Goal: Transaction & Acquisition: Subscribe to service/newsletter

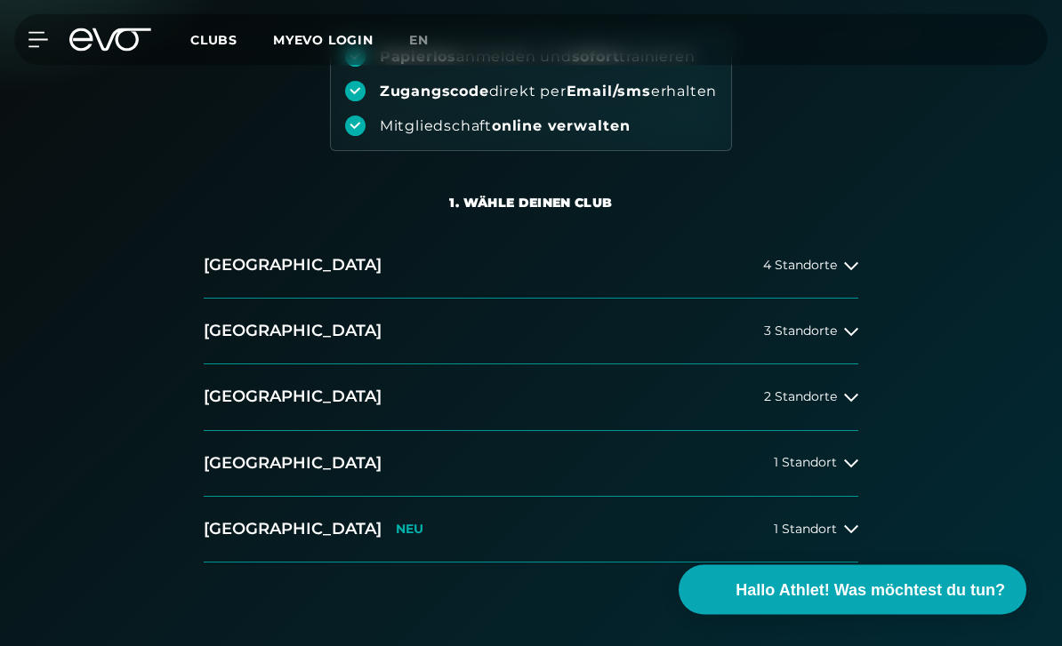
scroll to position [231, 0]
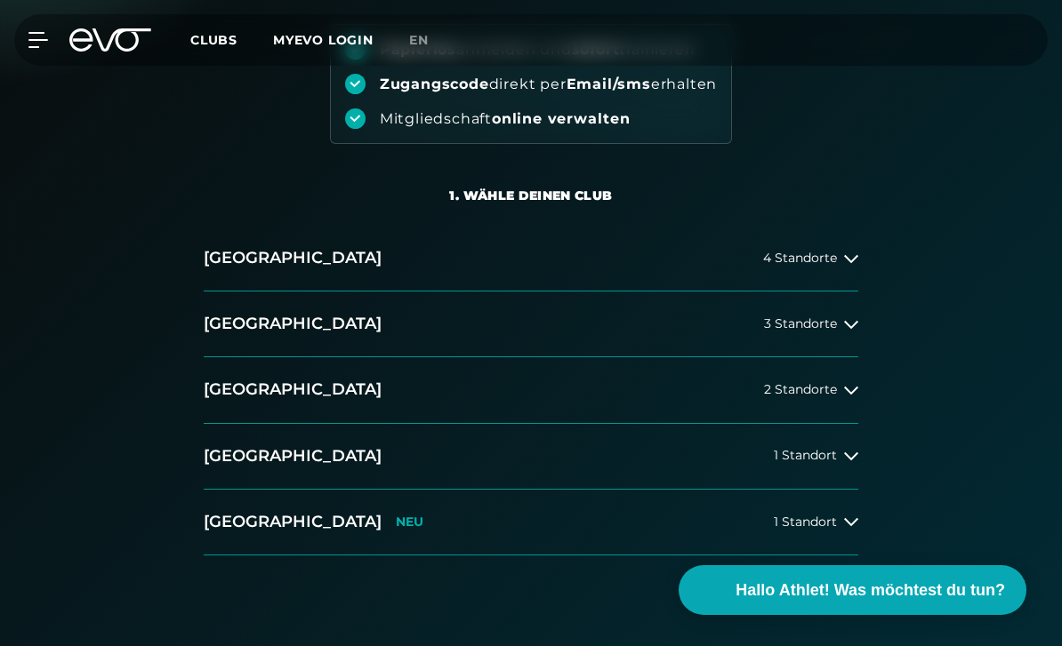
click at [828, 460] on span "1 Standort" at bounding box center [805, 455] width 63 height 13
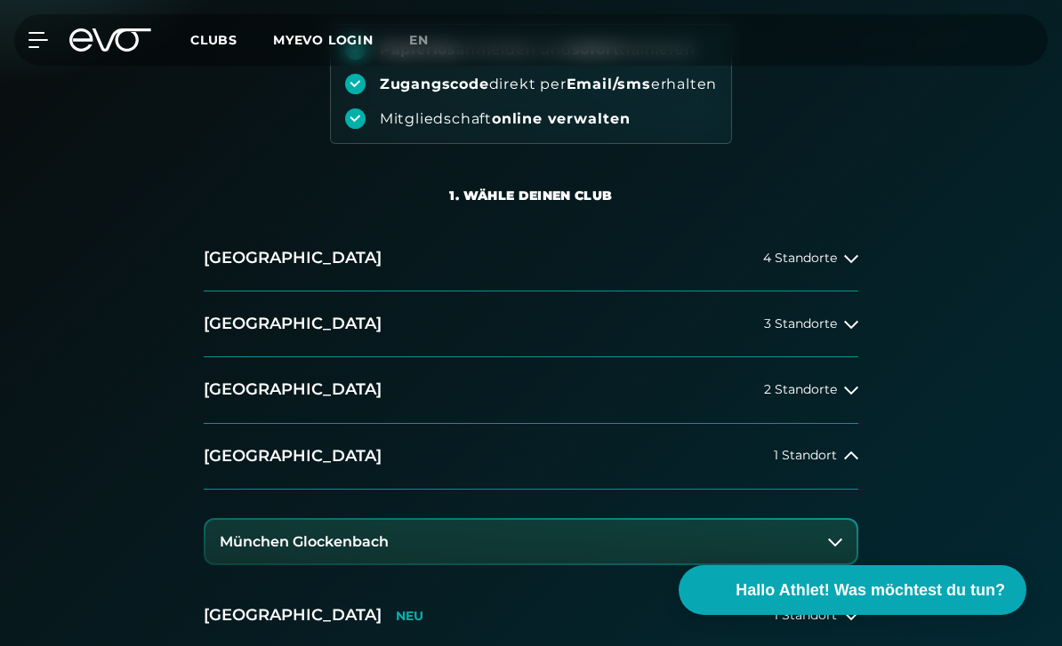
click at [356, 547] on h3 "München Glockenbach" at bounding box center [304, 542] width 169 height 16
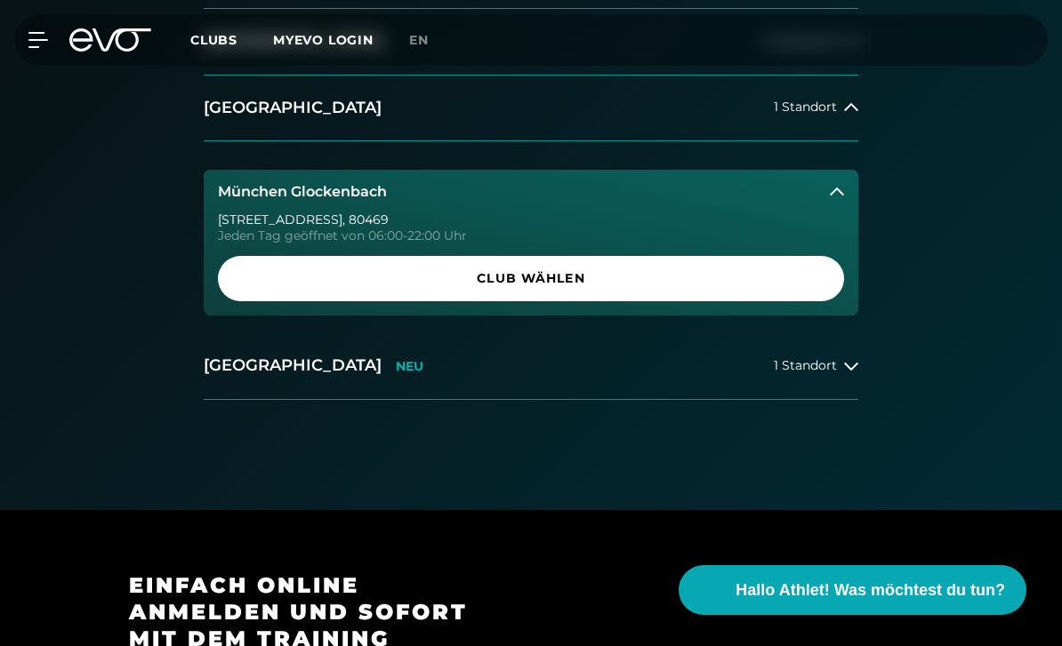
scroll to position [667, 0]
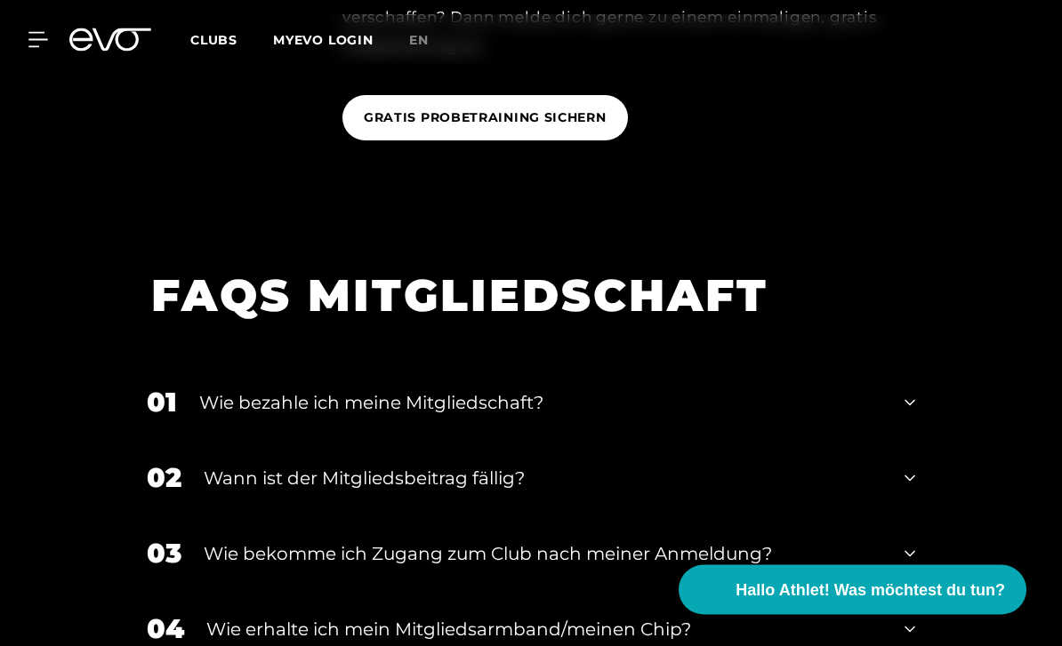
click at [886, 441] on div "01 Wie bezahle ich meine Mitgliedschaft?" at bounding box center [531, 403] width 804 height 76
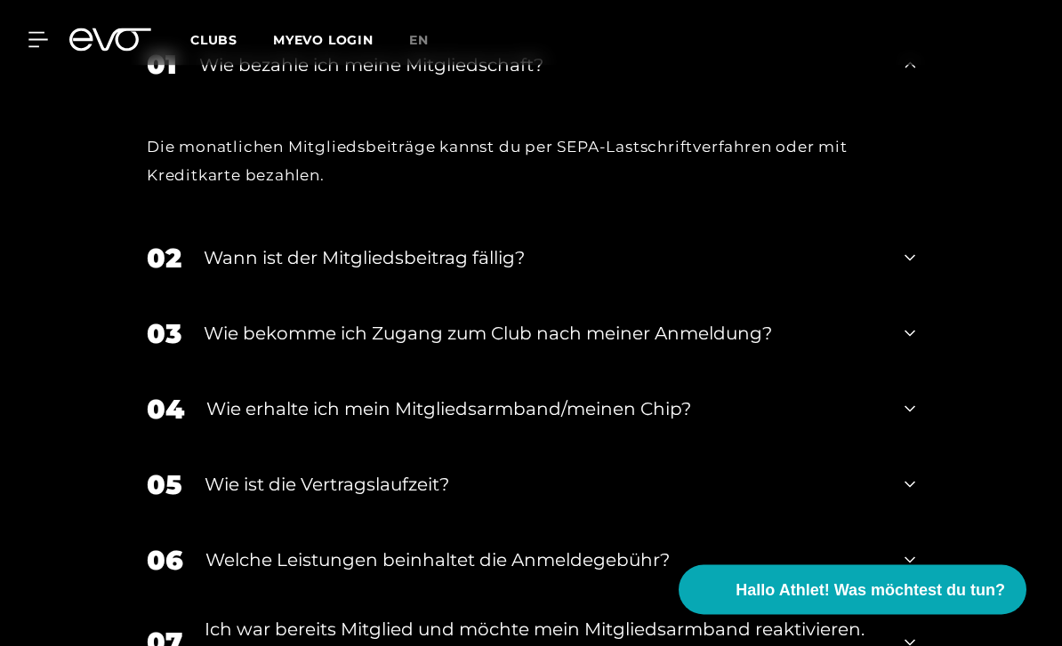
scroll to position [2217, 0]
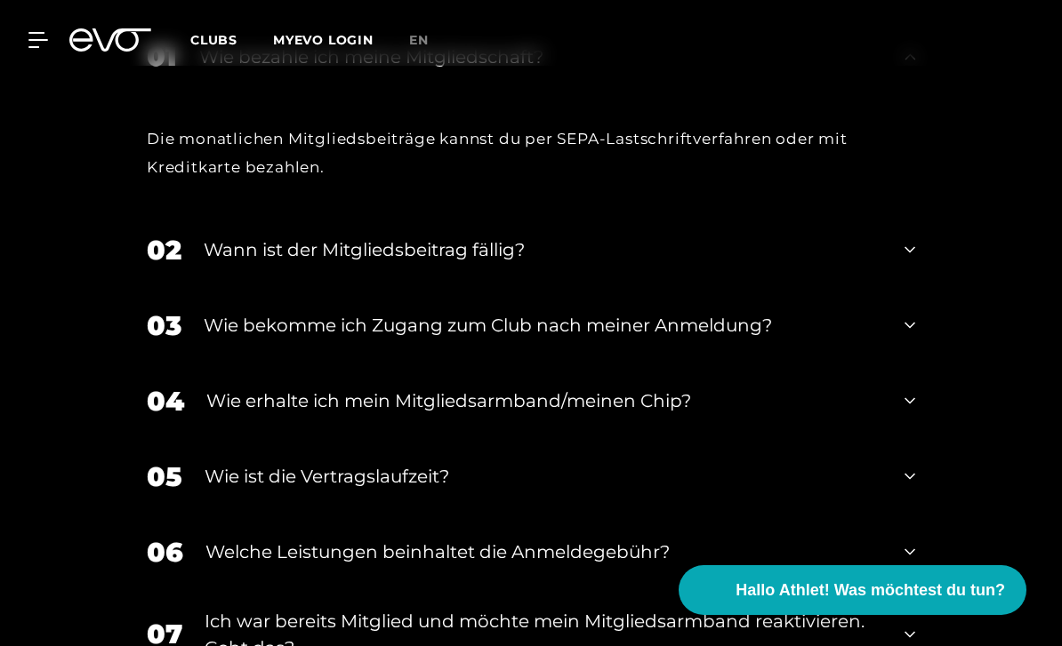
click at [901, 288] on div "02 Wann ist der Mitgliedsbeitrag fällig?" at bounding box center [531, 250] width 804 height 76
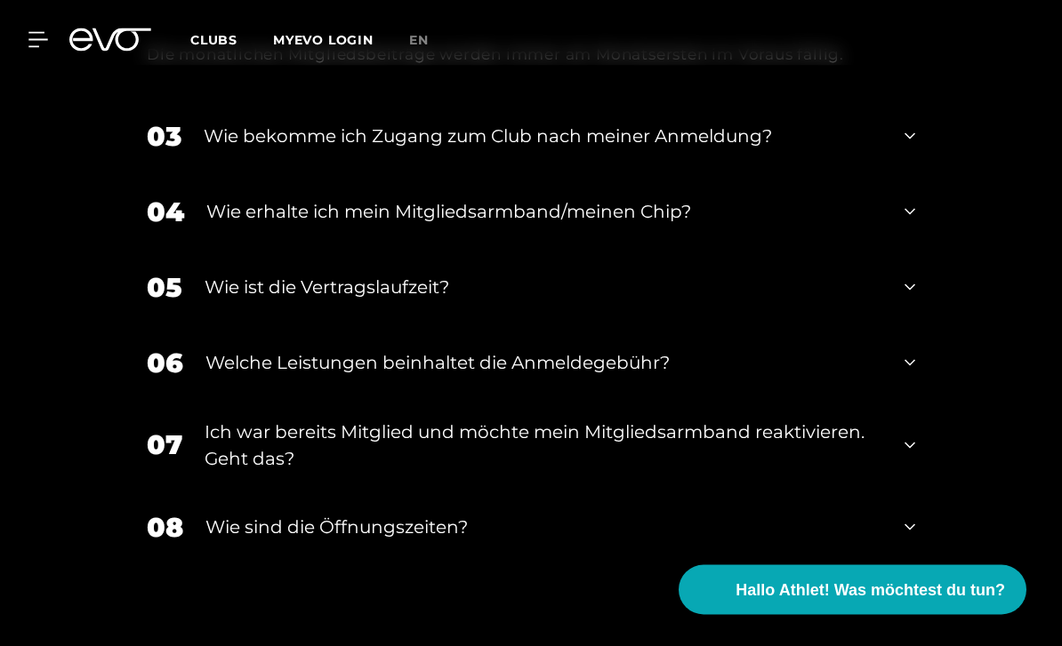
click at [803, 326] on div "05 Wie ist die Vertragslaufzeit?" at bounding box center [531, 289] width 804 height 76
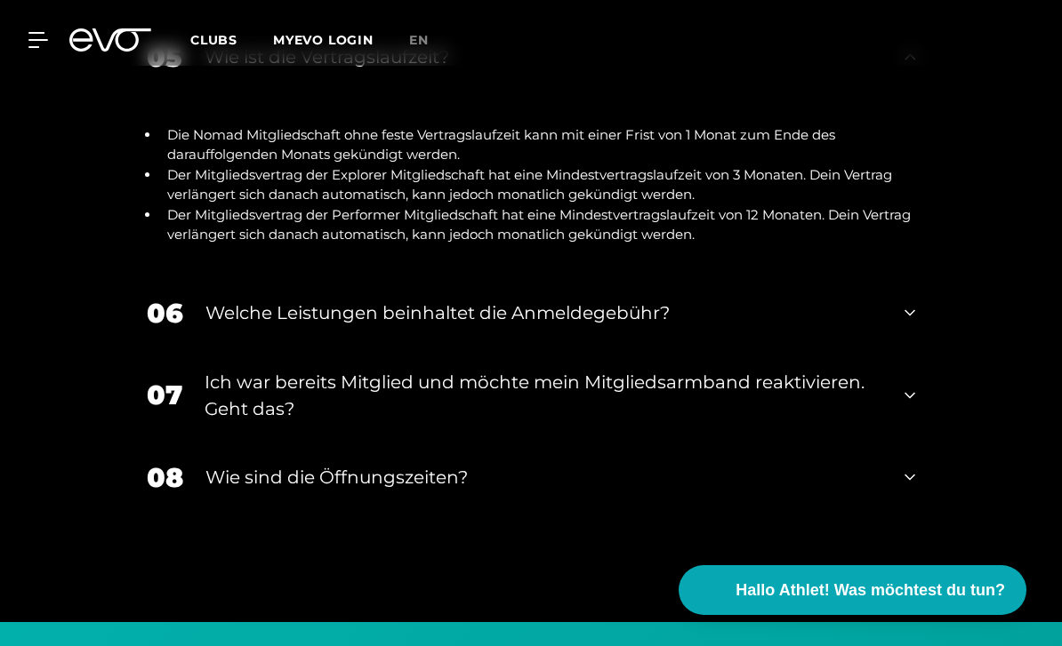
scroll to position [2755, 0]
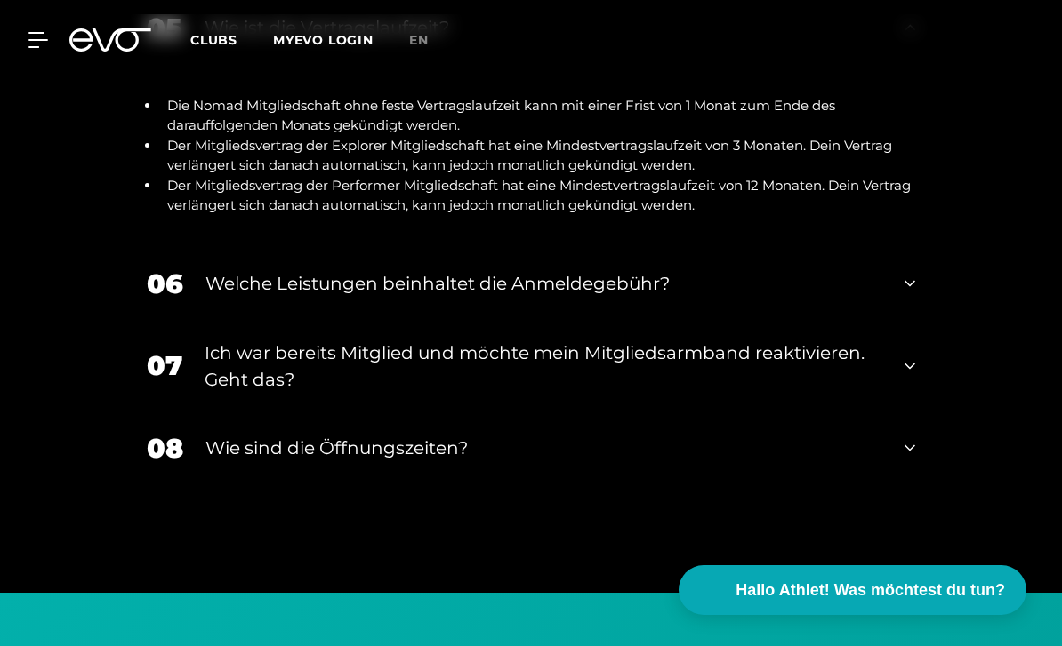
click at [550, 322] on div "06 Welche Leistungen beinhaltet die Anmeldegebühr?" at bounding box center [531, 284] width 804 height 76
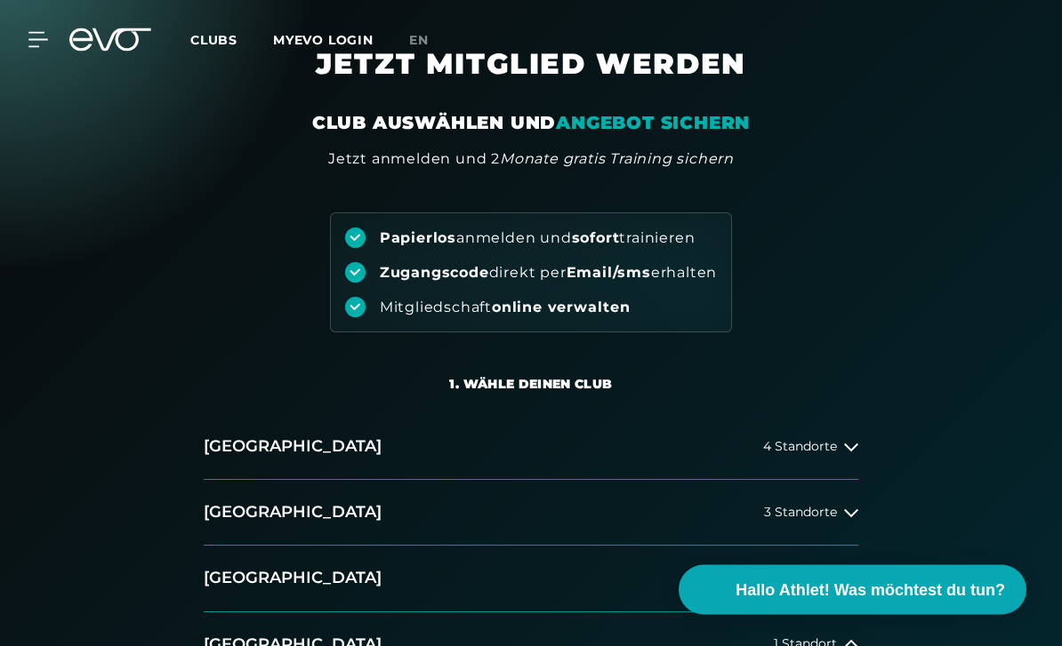
scroll to position [0, 0]
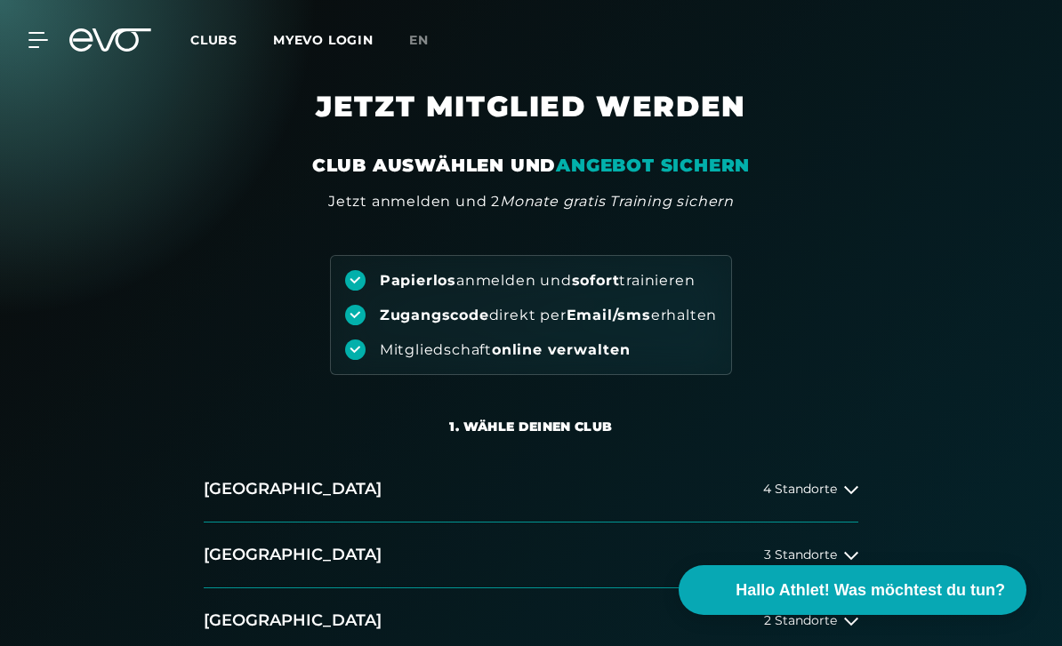
click at [48, 47] on icon at bounding box center [38, 40] width 20 height 16
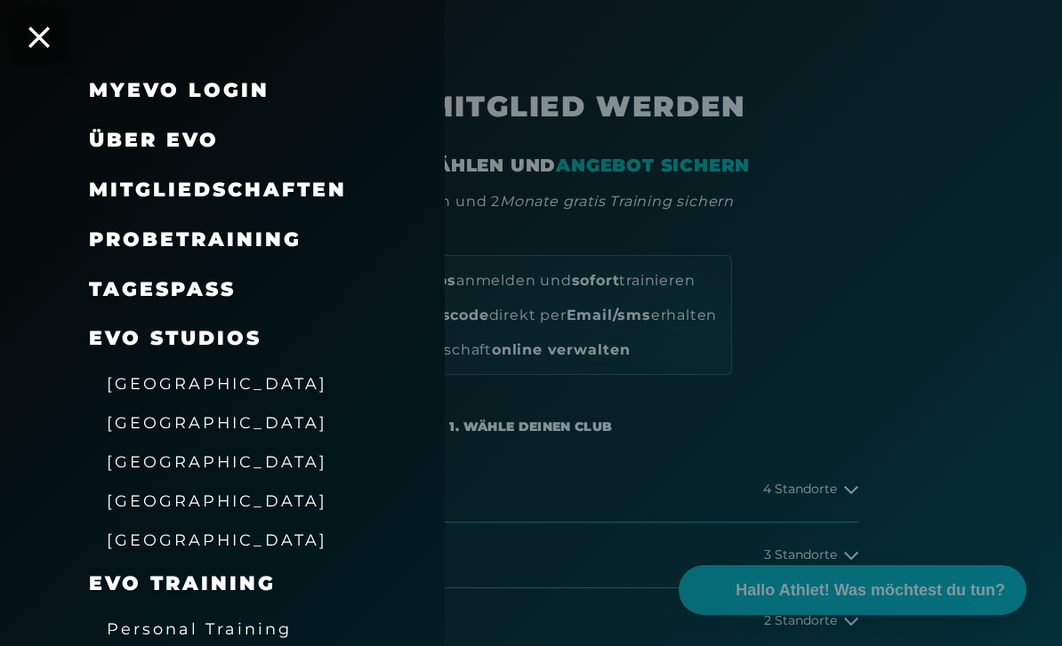
scroll to position [19, 0]
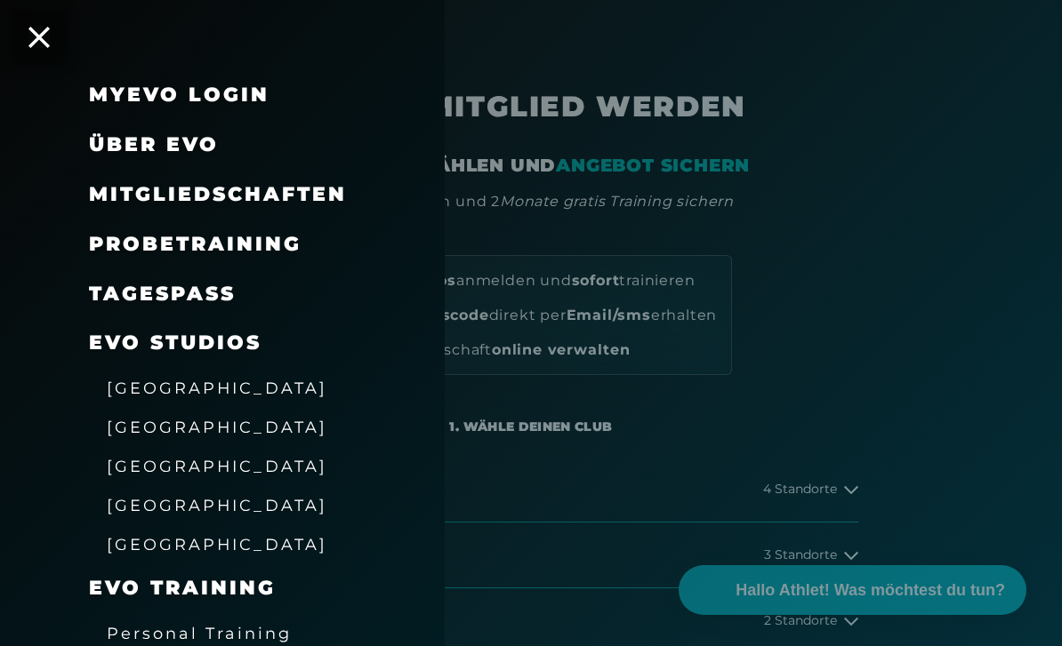
click at [275, 200] on span "Mitgliedschaften" at bounding box center [218, 194] width 258 height 24
click at [258, 190] on span "Mitgliedschaften" at bounding box center [218, 194] width 258 height 24
click at [317, 196] on span "Mitgliedschaften" at bounding box center [218, 194] width 258 height 24
click at [136, 196] on span "Mitgliedschaften" at bounding box center [218, 194] width 258 height 24
click at [129, 189] on span "Mitgliedschaften" at bounding box center [218, 194] width 258 height 24
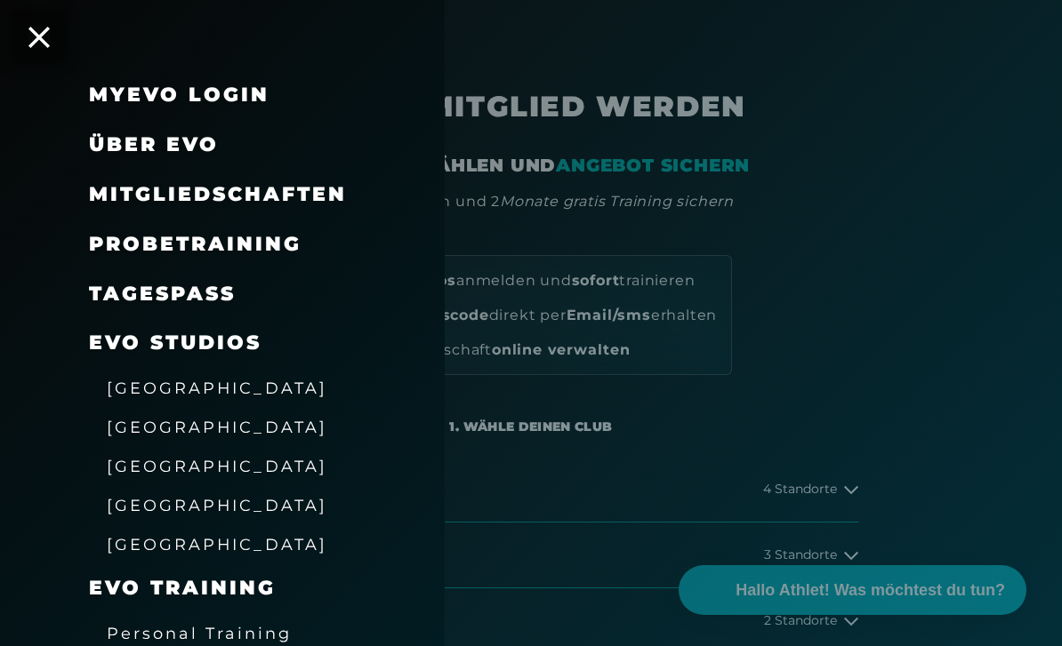
click at [345, 172] on div "Mitgliedschaften" at bounding box center [244, 195] width 311 height 50
click at [313, 203] on span "Mitgliedschaften" at bounding box center [218, 194] width 258 height 24
click at [328, 203] on span "Mitgliedschaften" at bounding box center [218, 194] width 258 height 24
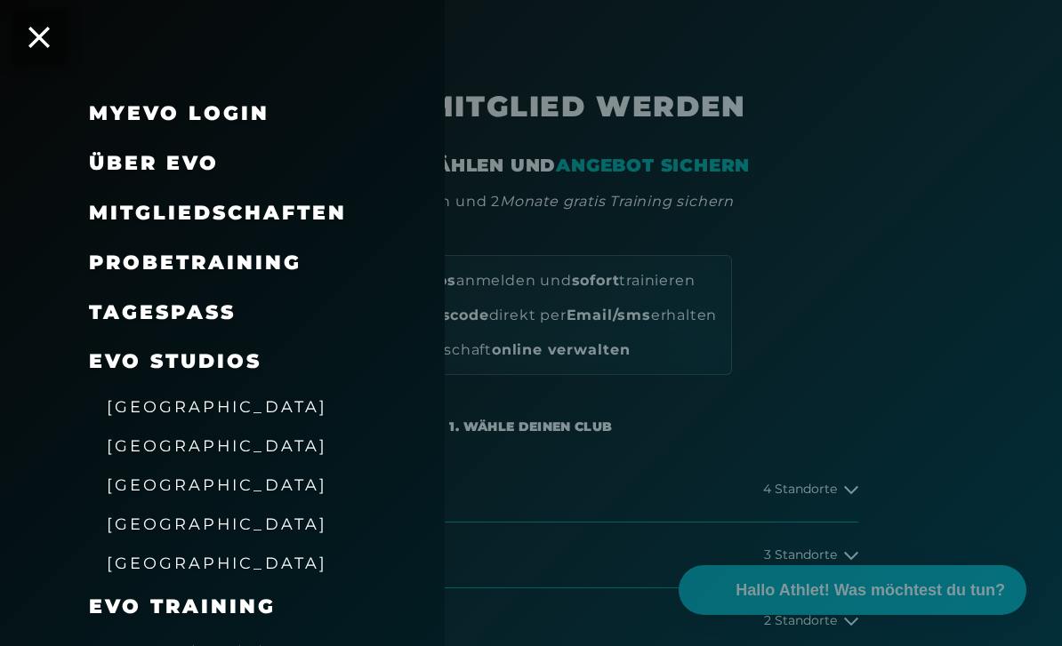
scroll to position [0, 0]
click at [287, 212] on span "Mitgliedschaften" at bounding box center [218, 213] width 258 height 24
click at [56, 44] on div "MyEVO Login Über EVO Mitgliedschaften Probetraining TAGESPASS EVO Studios [GEOG…" at bounding box center [222, 323] width 445 height 646
